Goal: Navigation & Orientation: Understand site structure

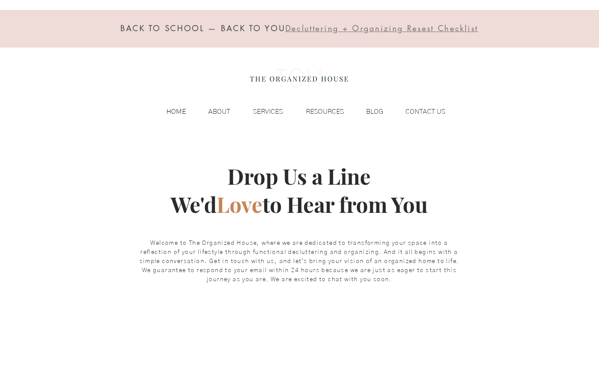
click at [179, 110] on p "HOME" at bounding box center [176, 111] width 28 height 13
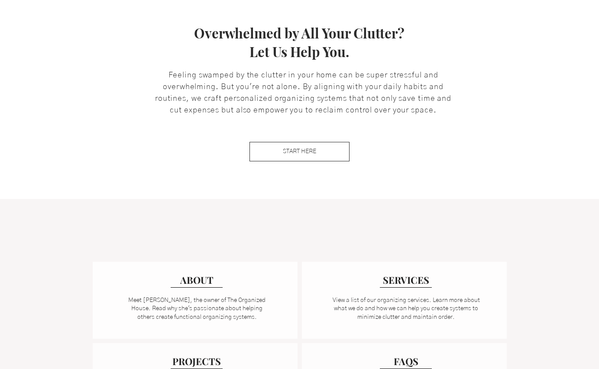
scroll to position [435, 0]
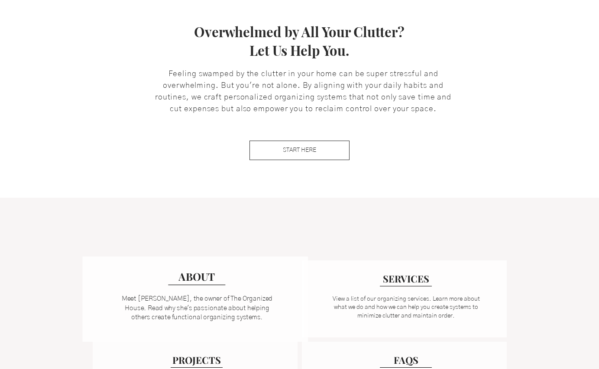
click at [232, 303] on p "Meet Michelle, the owner of The Organized House. Read why she's passionate abou…" at bounding box center [197, 309] width 164 height 28
click at [205, 274] on span "ABOUT" at bounding box center [196, 276] width 37 height 14
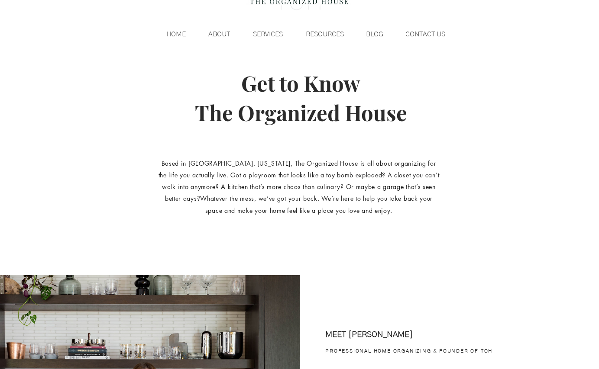
scroll to position [77, 0]
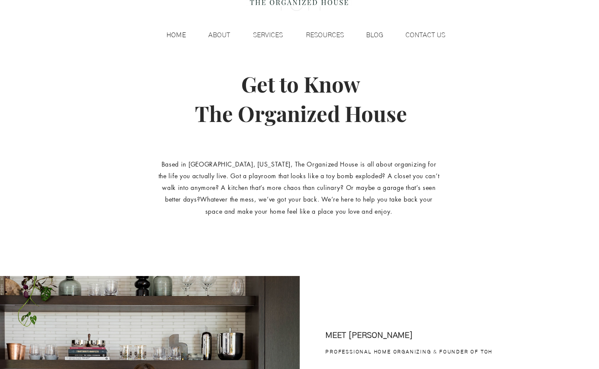
click at [172, 36] on p "HOME" at bounding box center [176, 35] width 28 height 13
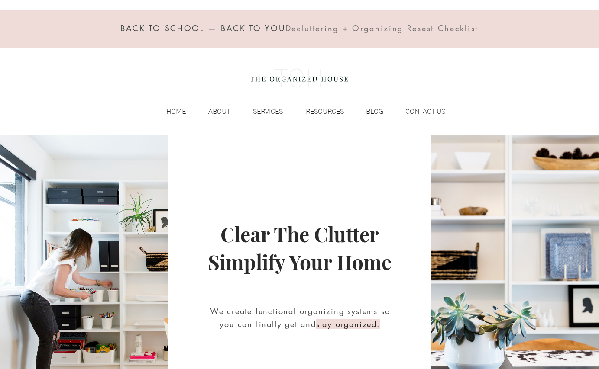
click at [304, 84] on img at bounding box center [299, 78] width 106 height 35
click at [429, 113] on p "CONTACT US" at bounding box center [425, 111] width 48 height 13
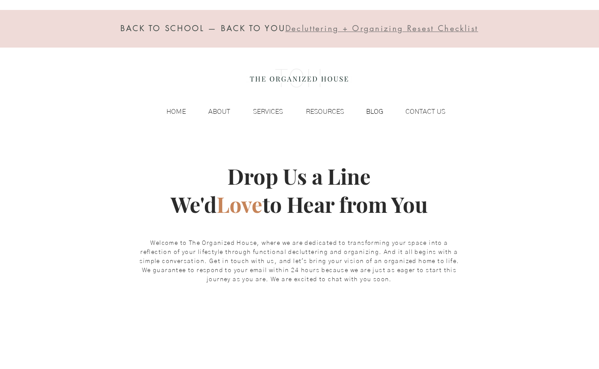
click at [372, 112] on p "BLOG" at bounding box center [374, 111] width 26 height 13
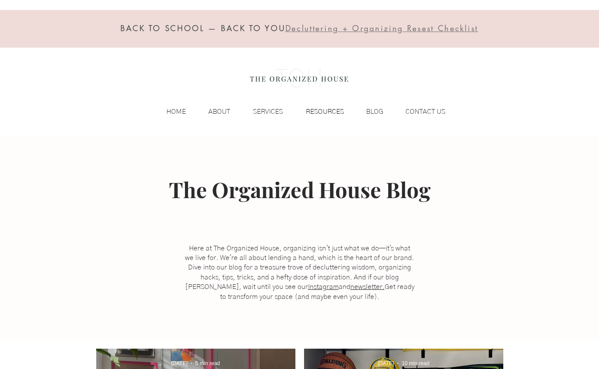
click at [325, 109] on p "RESOURCES" at bounding box center [324, 111] width 47 height 13
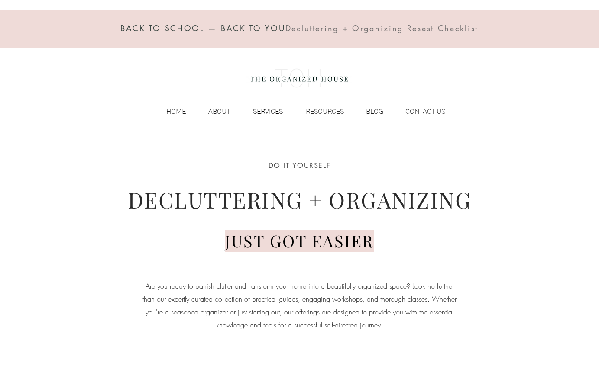
click at [259, 111] on p "SERVICES" at bounding box center [267, 111] width 39 height 13
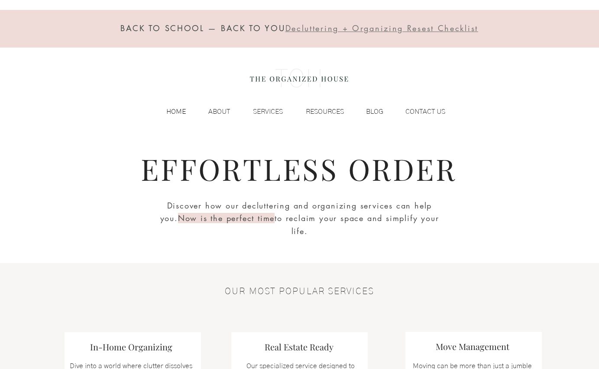
click at [177, 113] on p "HOME" at bounding box center [176, 111] width 28 height 13
